Goal: Use online tool/utility: Utilize a website feature to perform a specific function

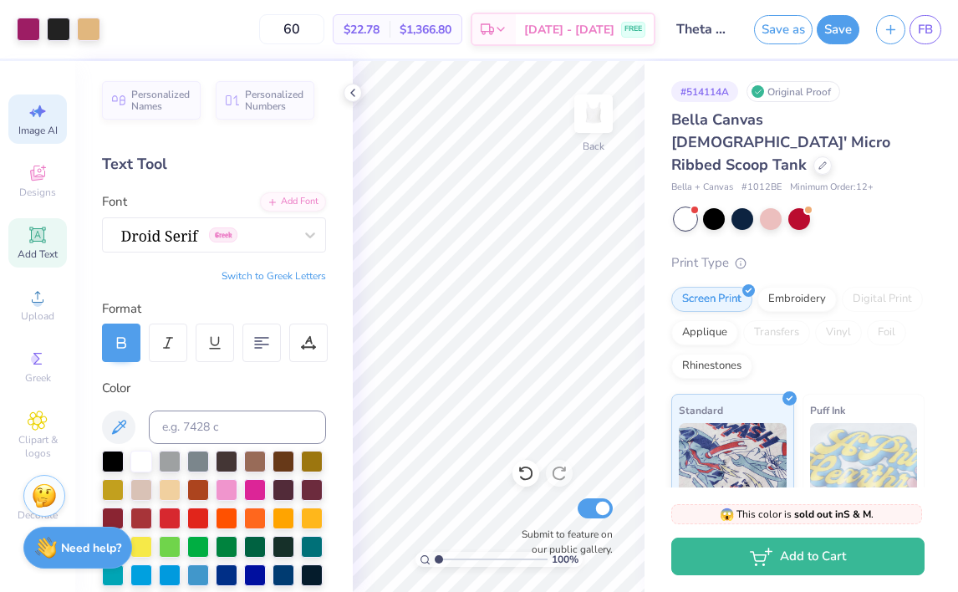
click at [33, 125] on span "Image AI" at bounding box center [37, 130] width 39 height 13
select select "4"
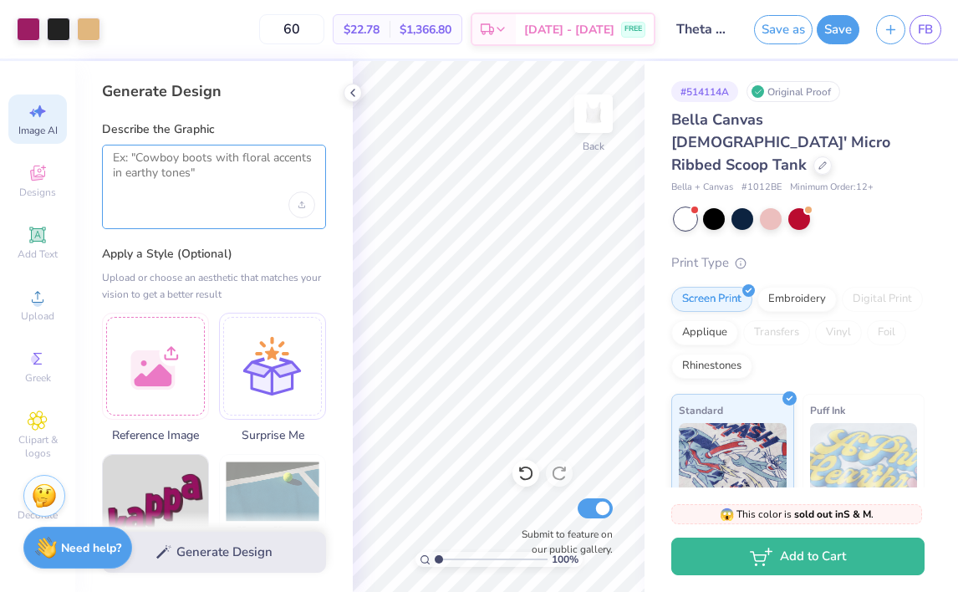
click at [175, 187] on textarea at bounding box center [214, 172] width 202 height 42
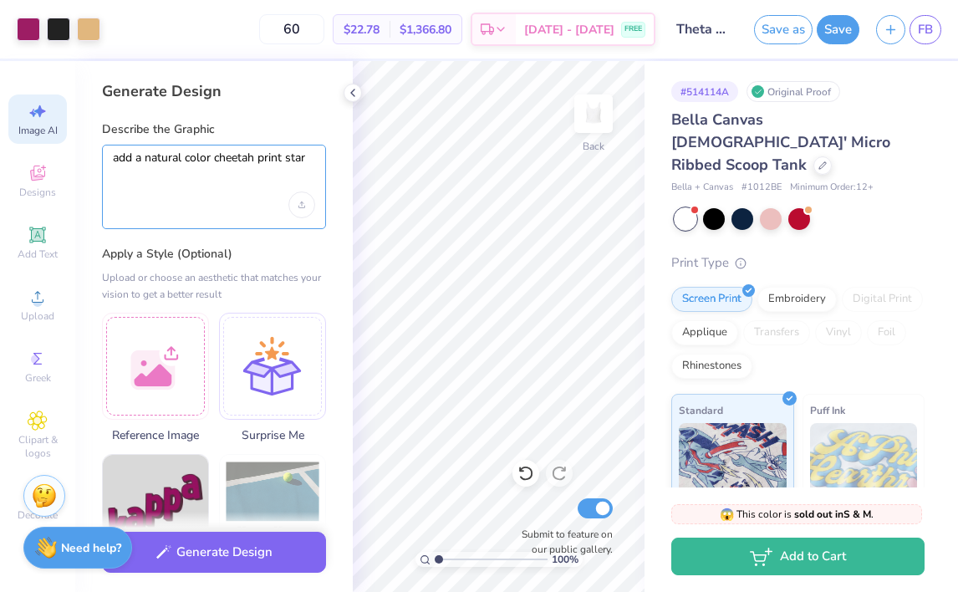
drag, startPoint x: 147, startPoint y: 157, endPoint x: 102, endPoint y: 157, distance: 45.2
click at [103, 157] on div "add a natural color cheetah print star" at bounding box center [214, 187] width 224 height 84
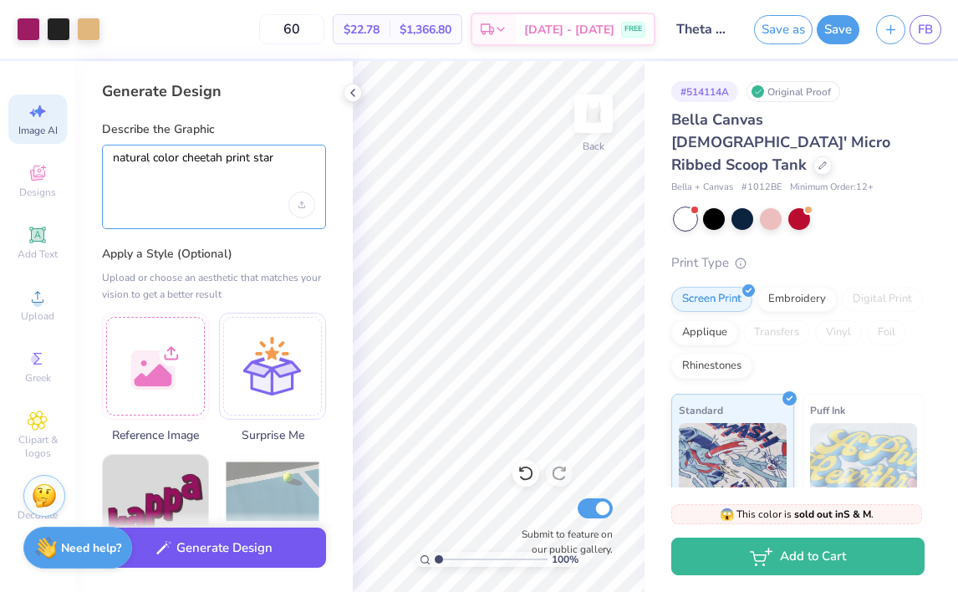
type textarea "natural color cheetah print star"
click at [207, 553] on button "Generate Design" at bounding box center [214, 548] width 224 height 41
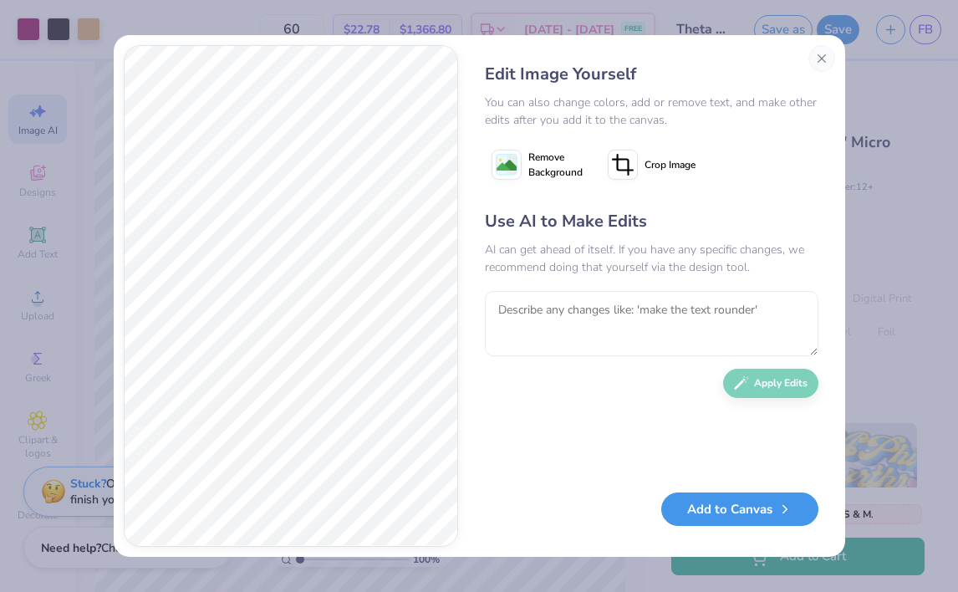
click at [735, 523] on button "Add to Canvas" at bounding box center [740, 510] width 157 height 34
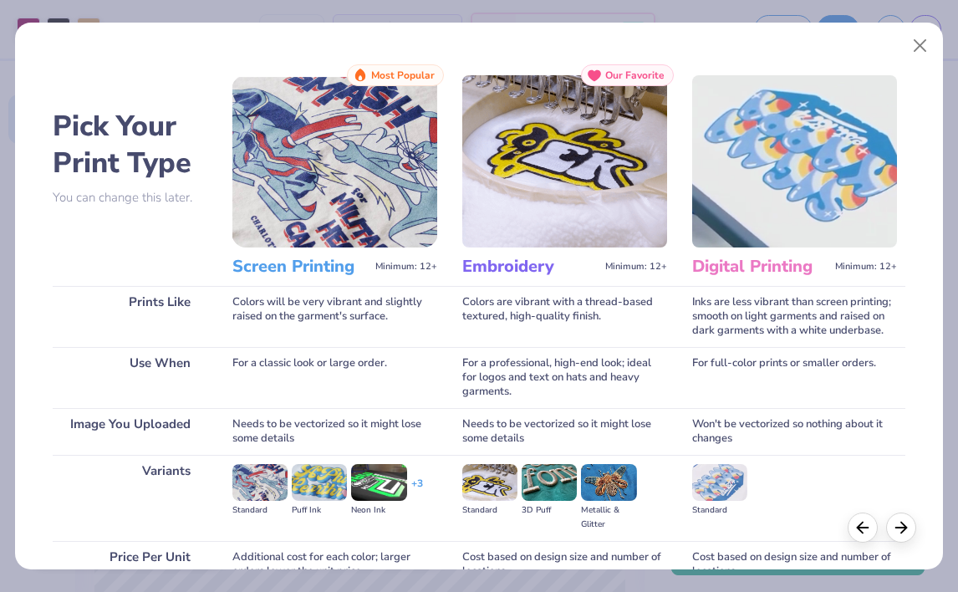
scroll to position [158, 0]
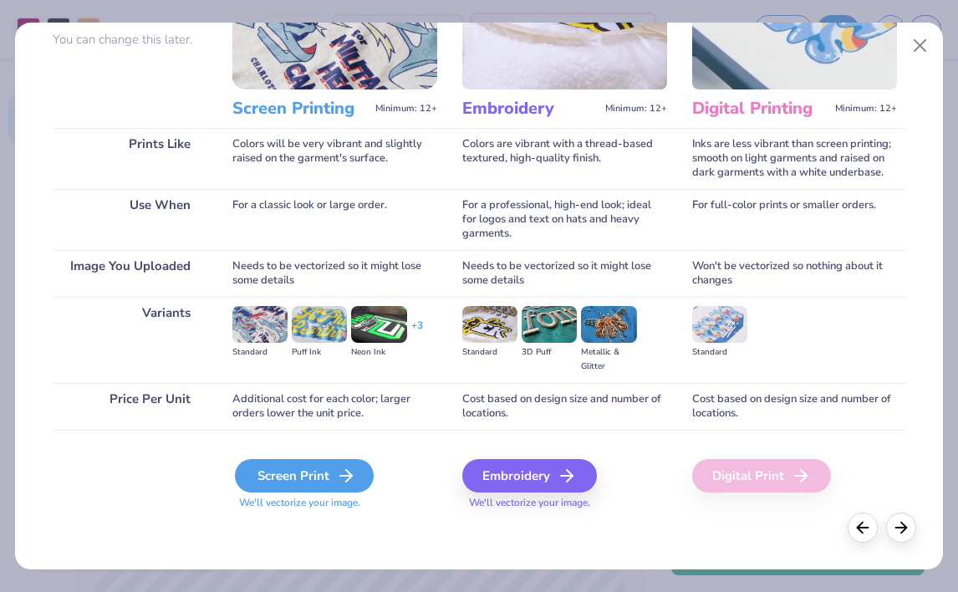
click at [330, 474] on div "Screen Print" at bounding box center [304, 475] width 139 height 33
click at [335, 482] on div "Screen Print" at bounding box center [304, 475] width 139 height 33
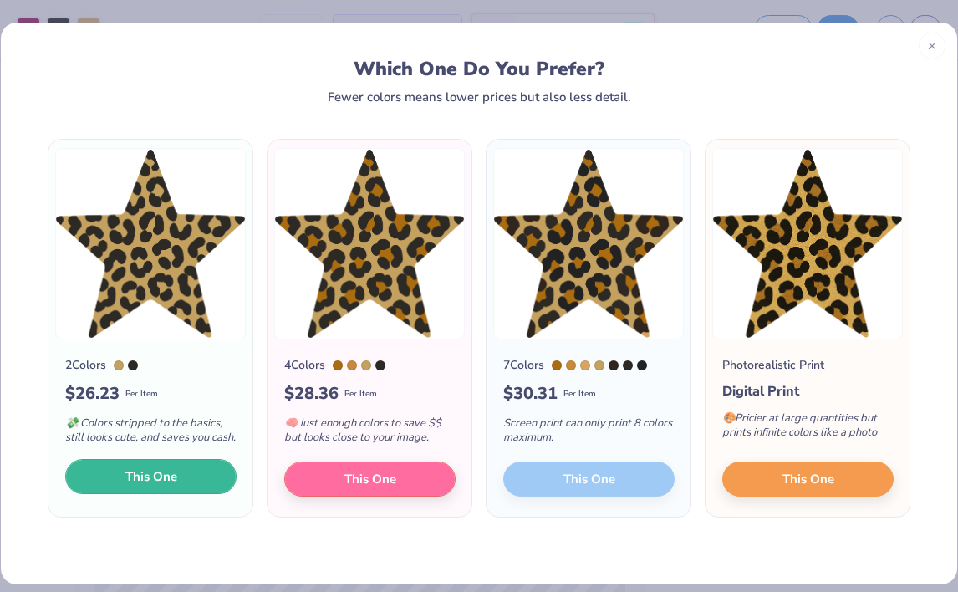
click at [196, 493] on button "This One" at bounding box center [150, 476] width 171 height 35
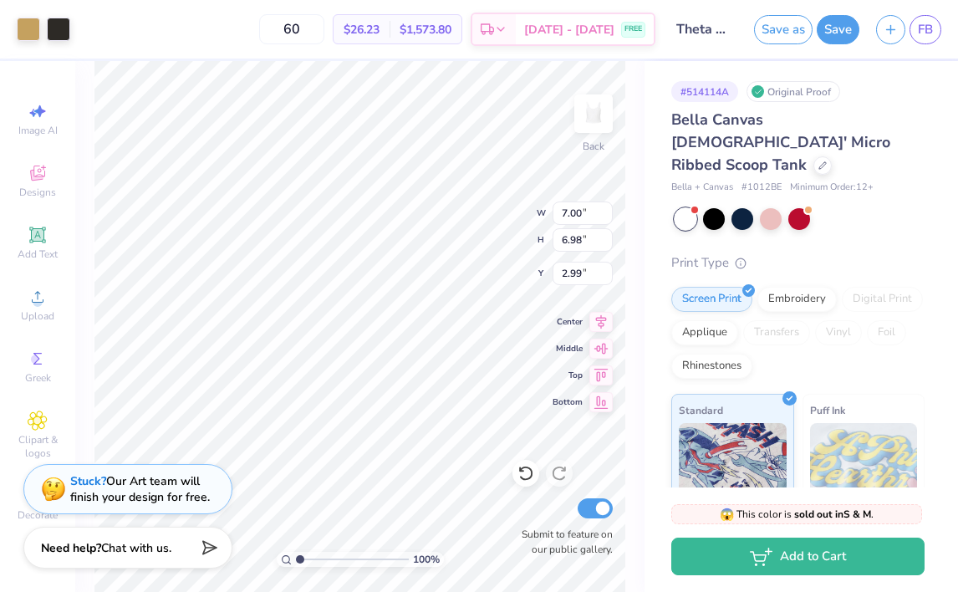
type input "7.00"
type input "6.98"
type input "1.42"
type input "2.18"
type input "2.17"
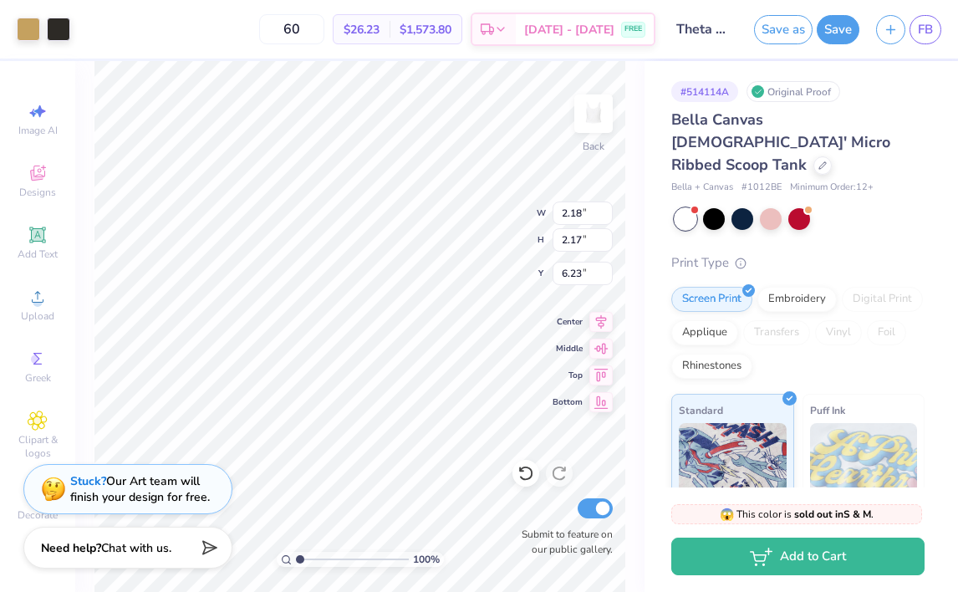
type input "2.71"
type input "3.01"
type input "3.00"
type input "2.50"
type input "0.67"
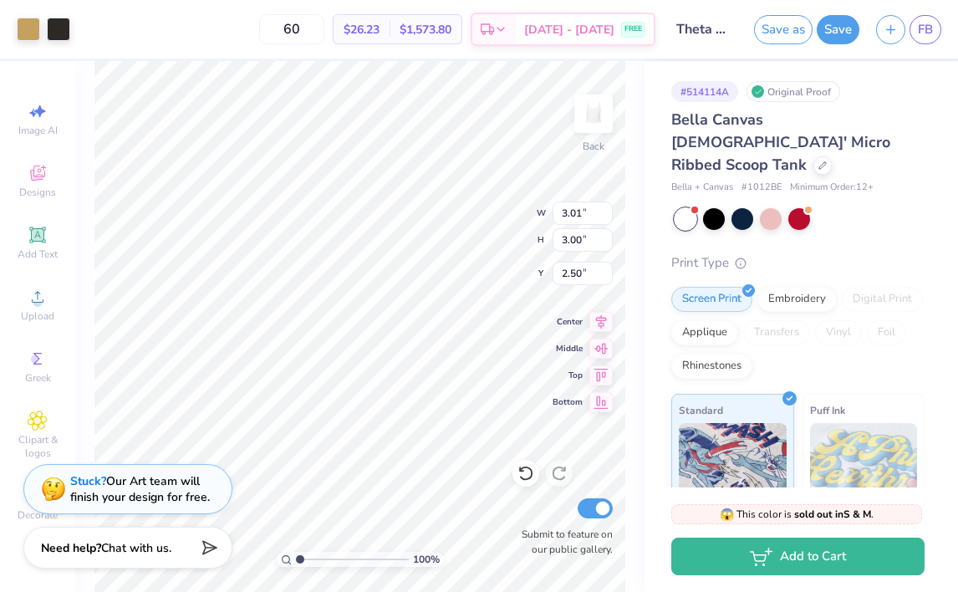
type input "1.00"
type input "3.74"
type input "3.50"
type input "3.49"
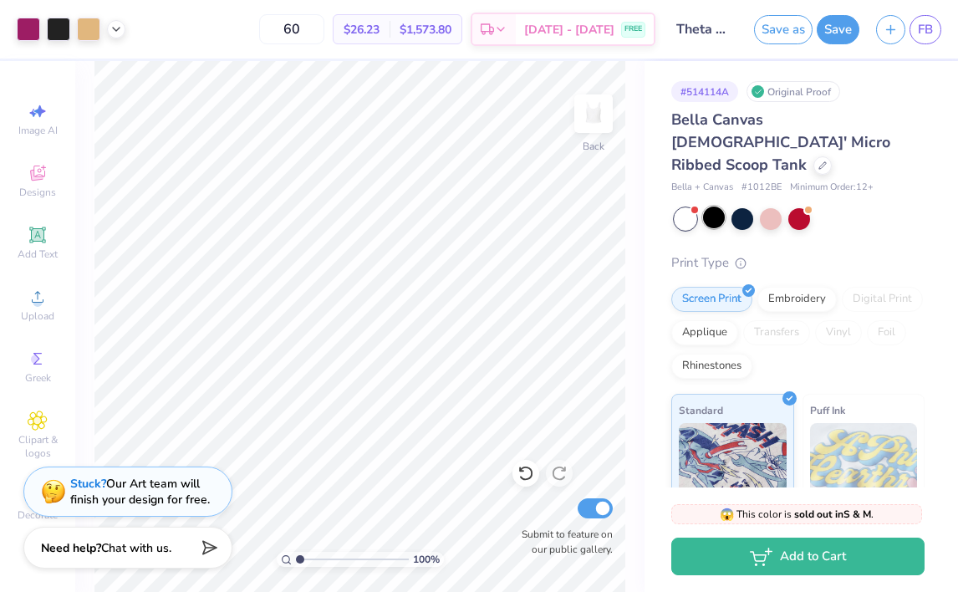
click at [714, 207] on div at bounding box center [714, 218] width 22 height 22
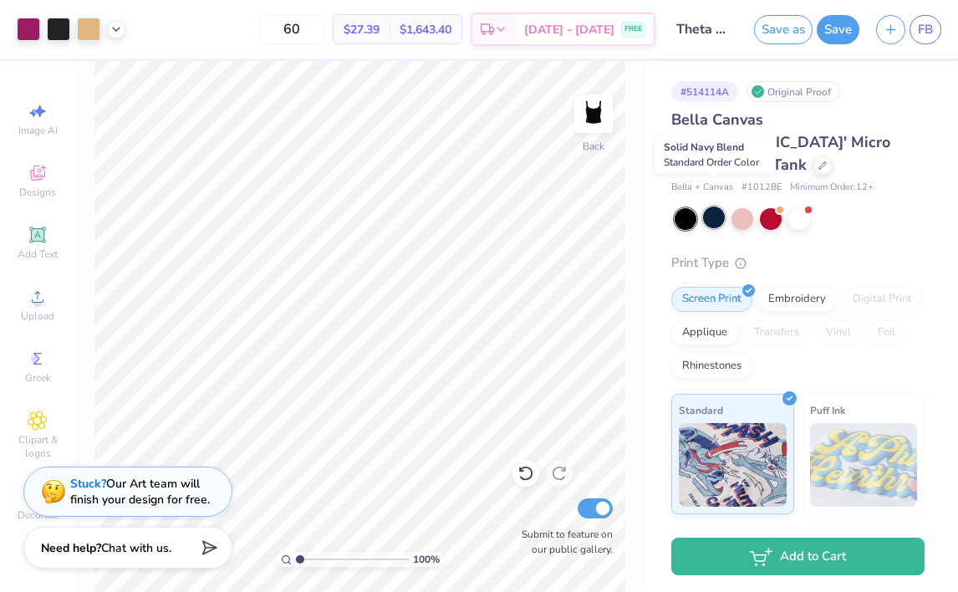
click at [711, 207] on div at bounding box center [714, 218] width 22 height 22
click at [717, 207] on div at bounding box center [714, 218] width 22 height 22
click at [793, 207] on div at bounding box center [800, 218] width 22 height 22
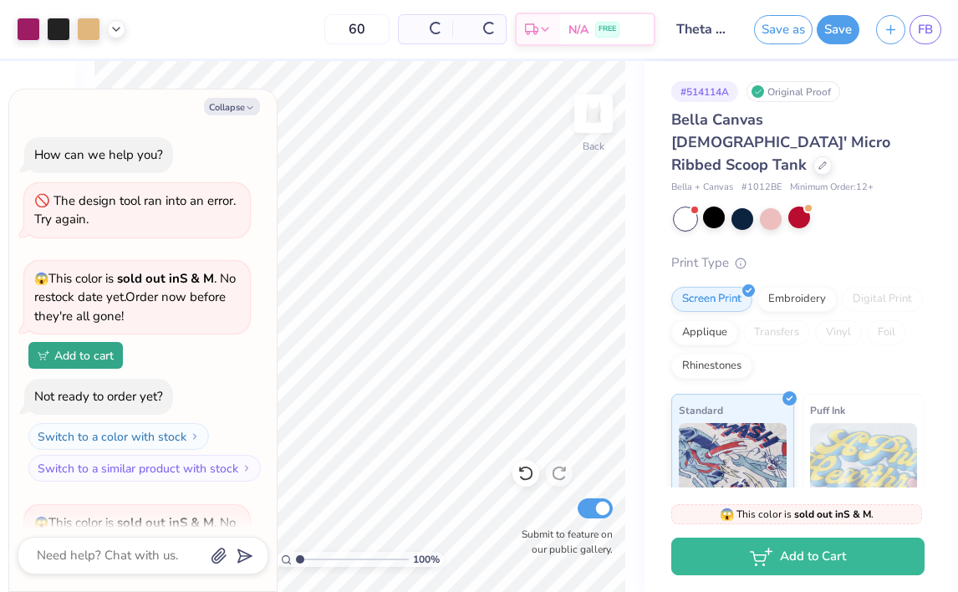
scroll to position [454, 0]
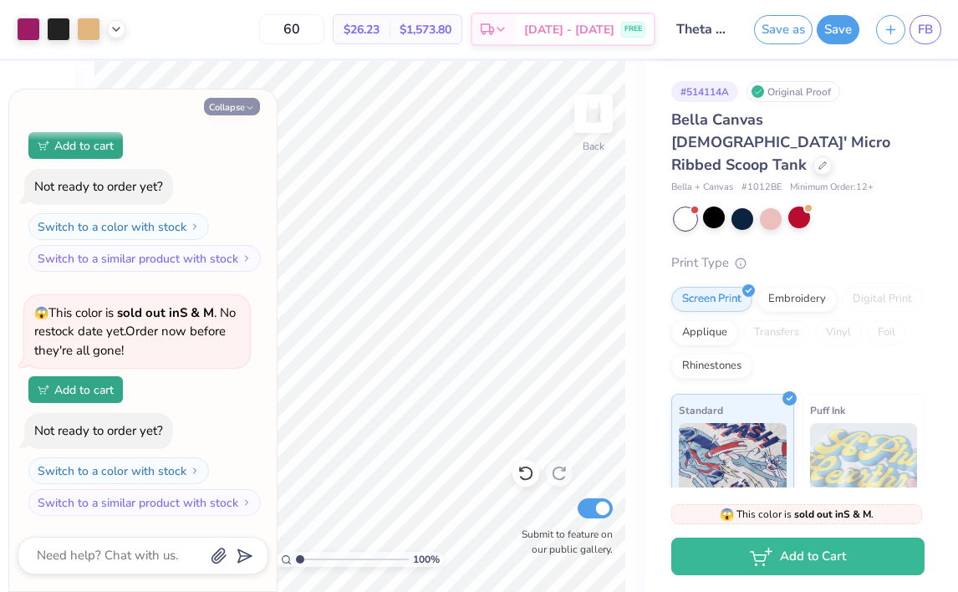
click at [247, 109] on icon "button" at bounding box center [250, 108] width 10 height 10
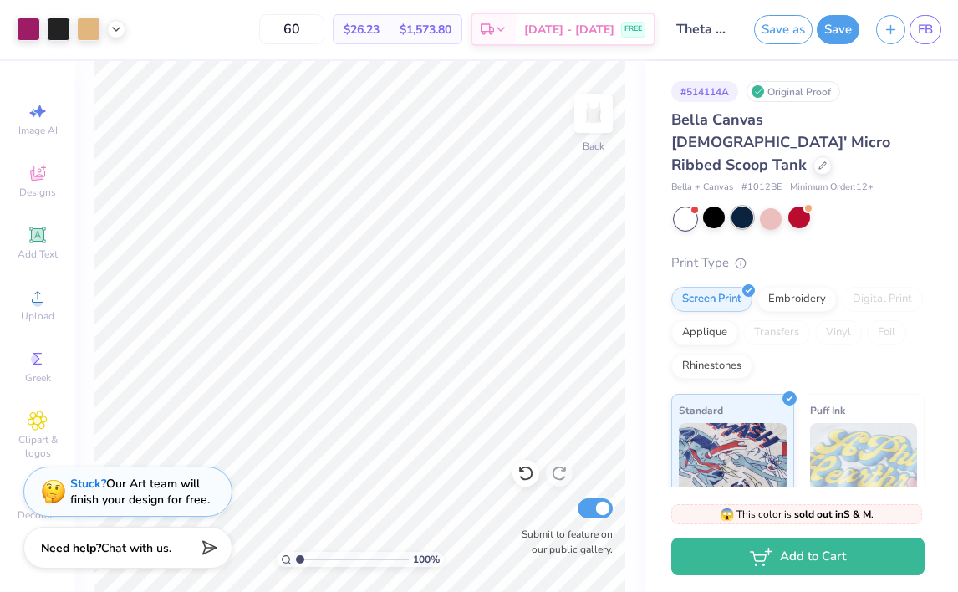
click at [742, 207] on div at bounding box center [743, 218] width 22 height 22
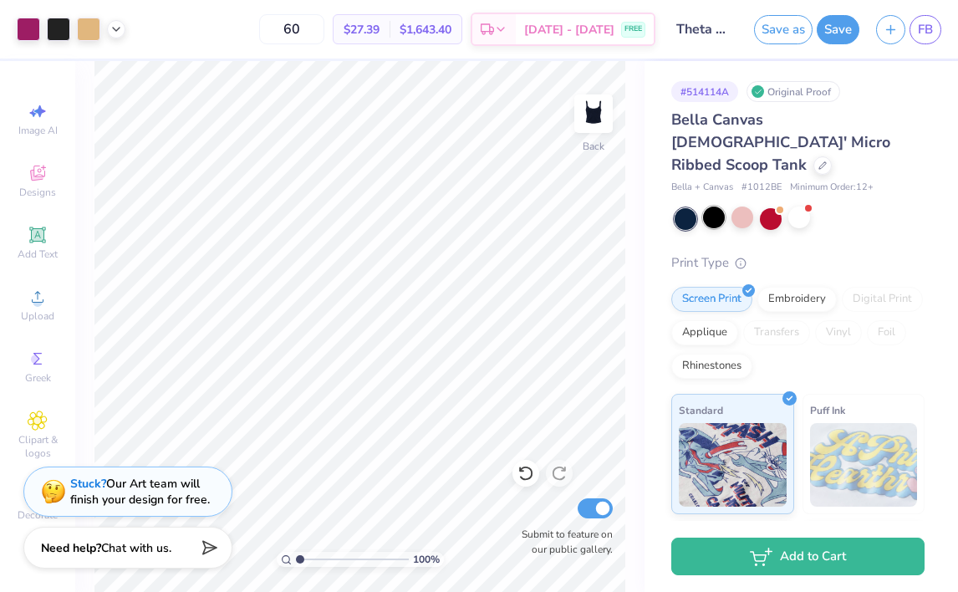
click at [713, 207] on div at bounding box center [714, 218] width 22 height 22
click at [687, 208] on div at bounding box center [686, 219] width 22 height 22
click at [715, 207] on div at bounding box center [714, 218] width 22 height 22
click at [840, 20] on button "Save" at bounding box center [838, 27] width 43 height 29
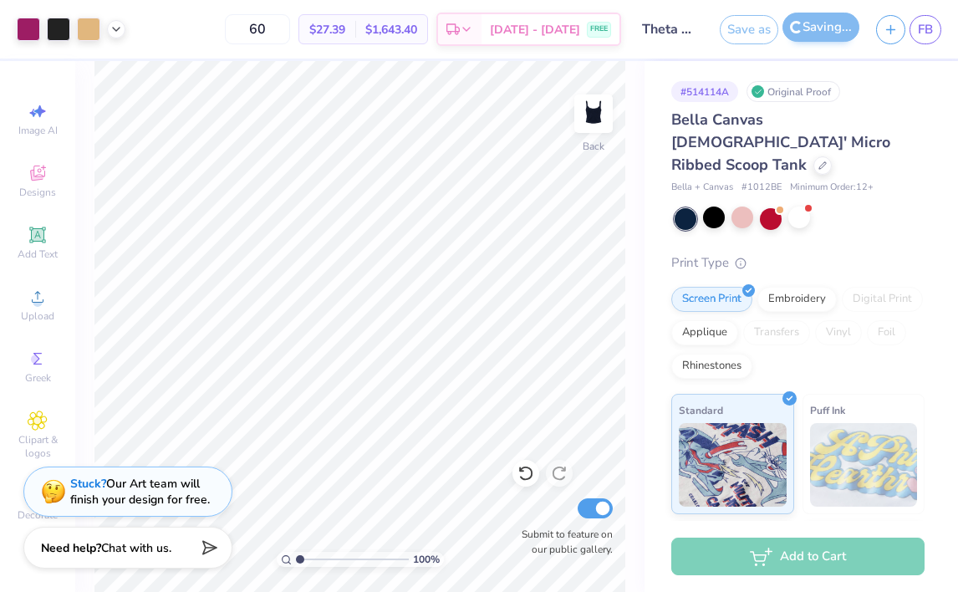
type textarea "x"
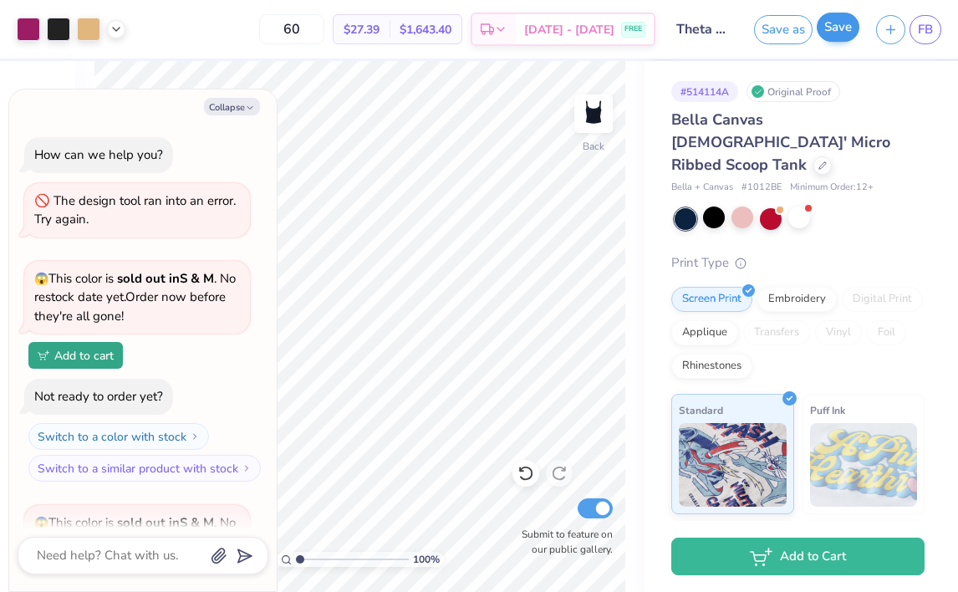
scroll to position [519, 0]
